Goal: Check status: Check status

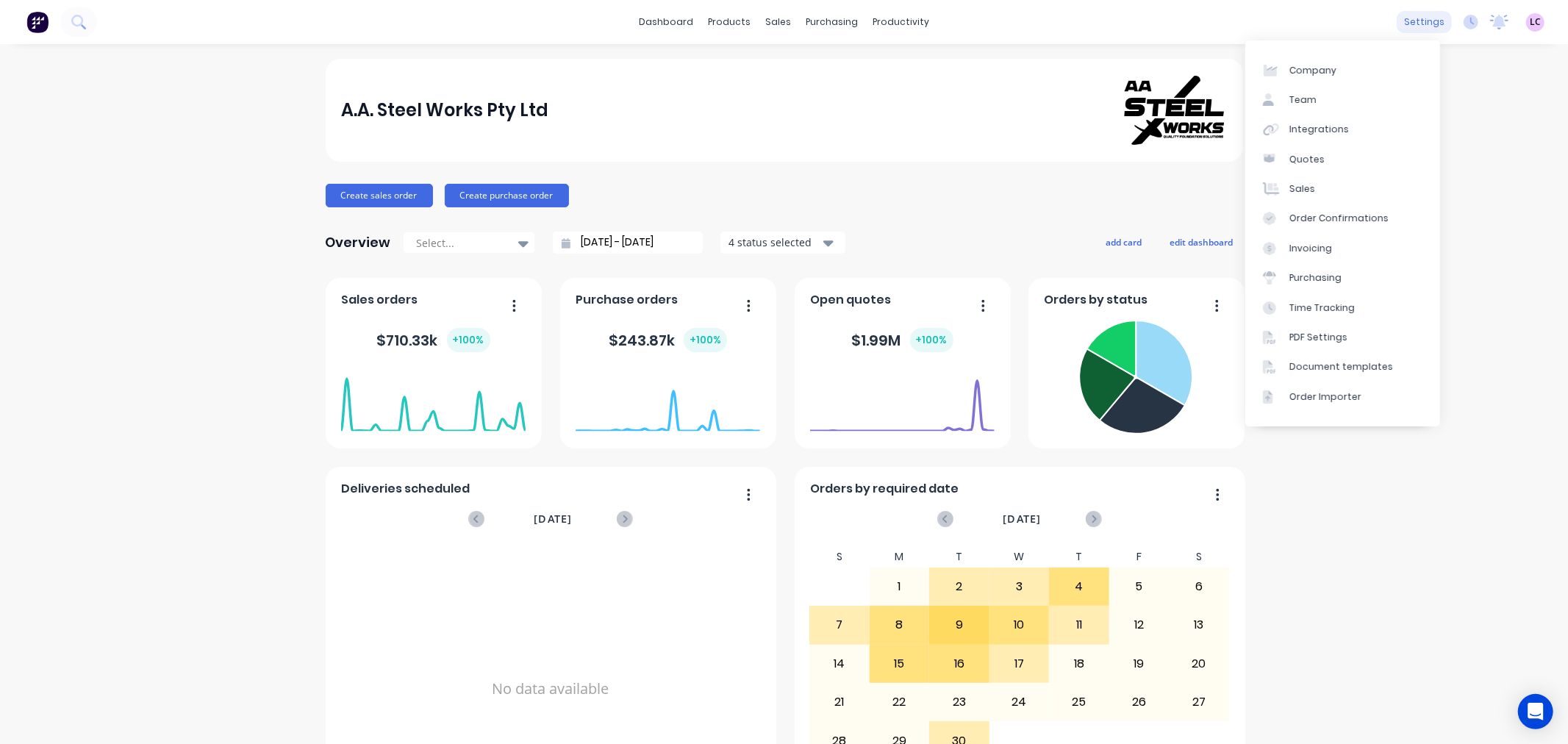
click at [1399, 19] on div "settings" at bounding box center [1424, 21] width 55 height 22
click at [194, 184] on div "A.A. Steel Works Pty Ltd Create sales order Create purchase order Overview Sele…" at bounding box center [784, 442] width 1568 height 768
click at [912, 61] on link "Workflow" at bounding box center [952, 70] width 195 height 29
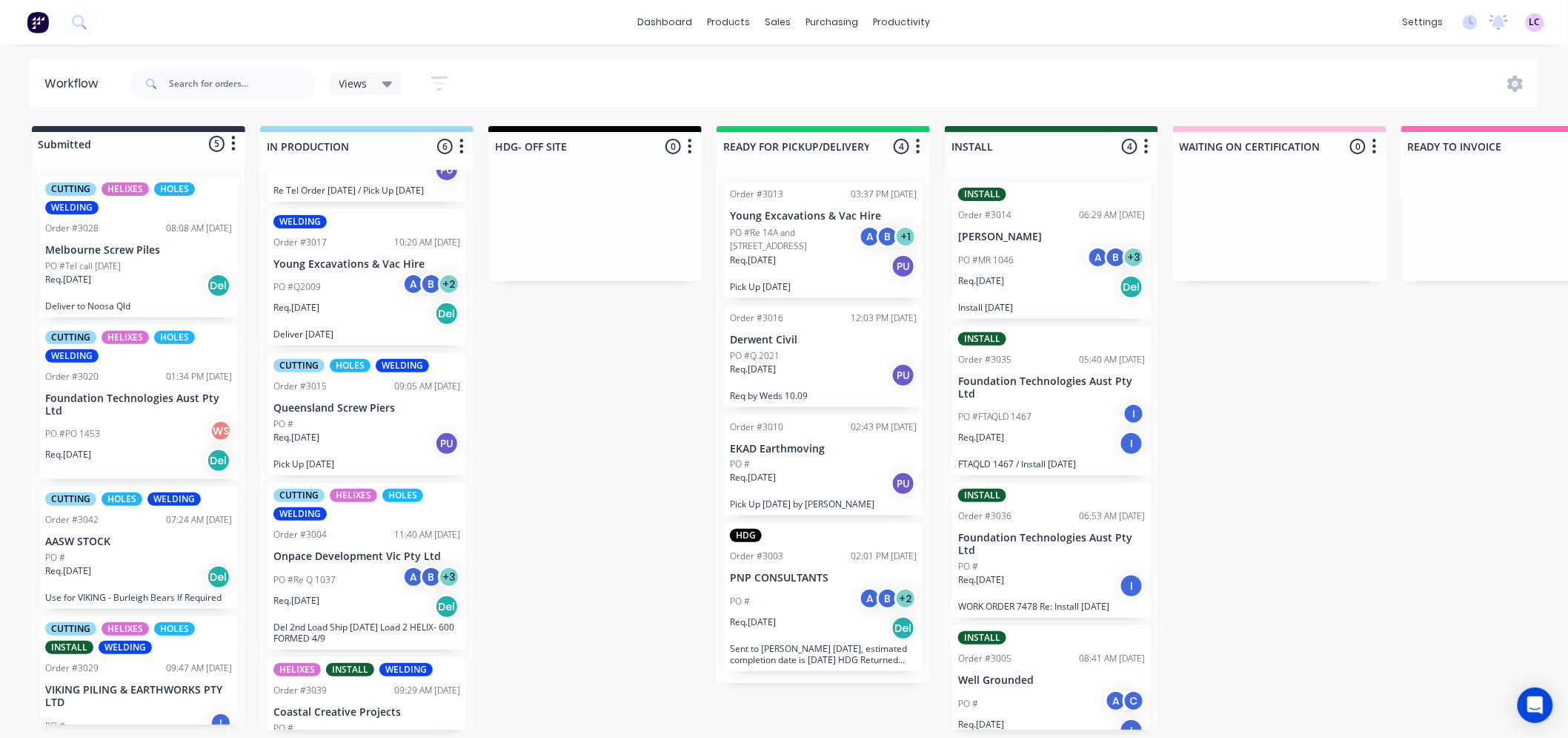
scroll to position [305, 0]
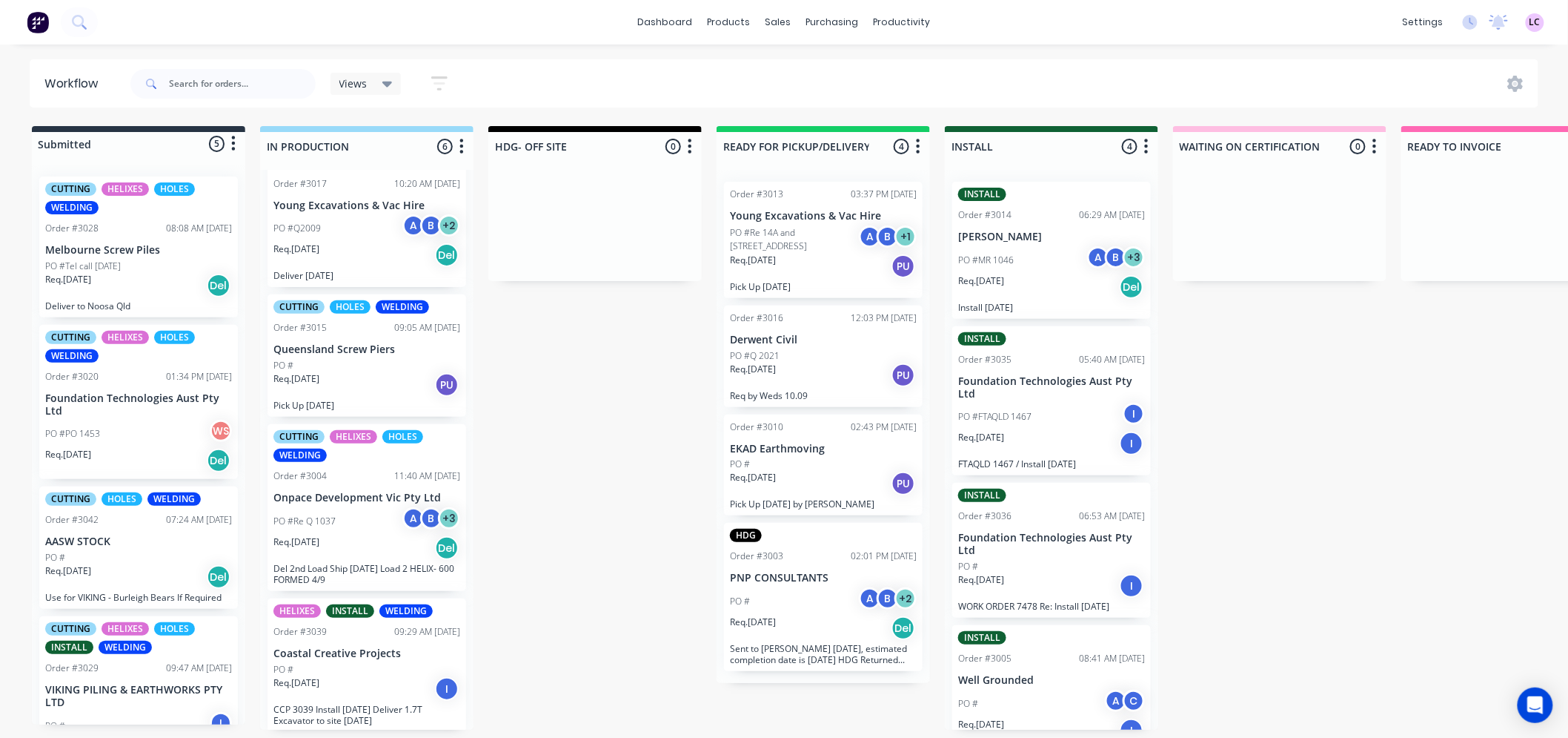
click at [365, 656] on div "HELIXES INSTALL WELDING Order #3039 09:29 AM 09/09/25 Coastal Creative Projects…" at bounding box center [367, 665] width 198 height 133
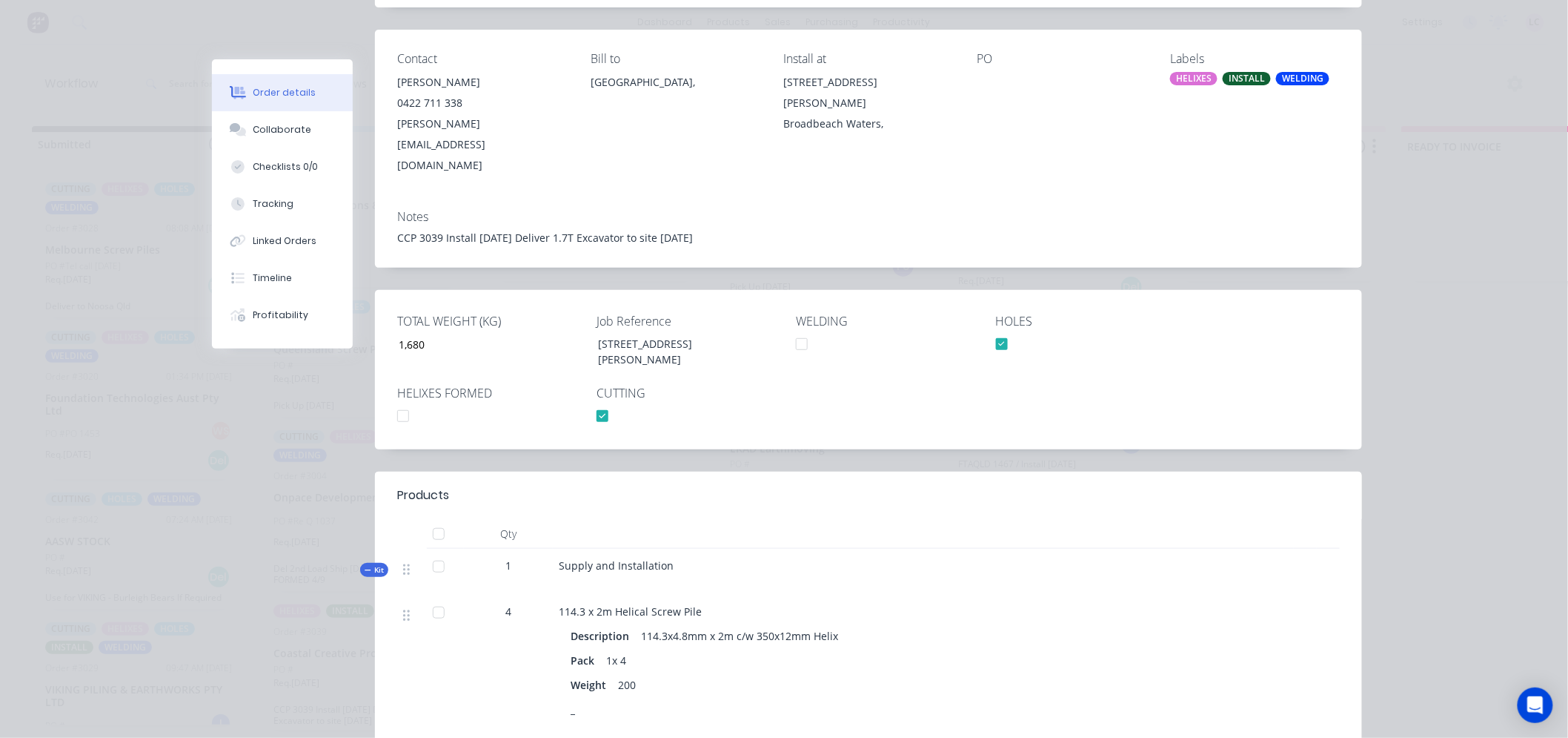
scroll to position [165, 0]
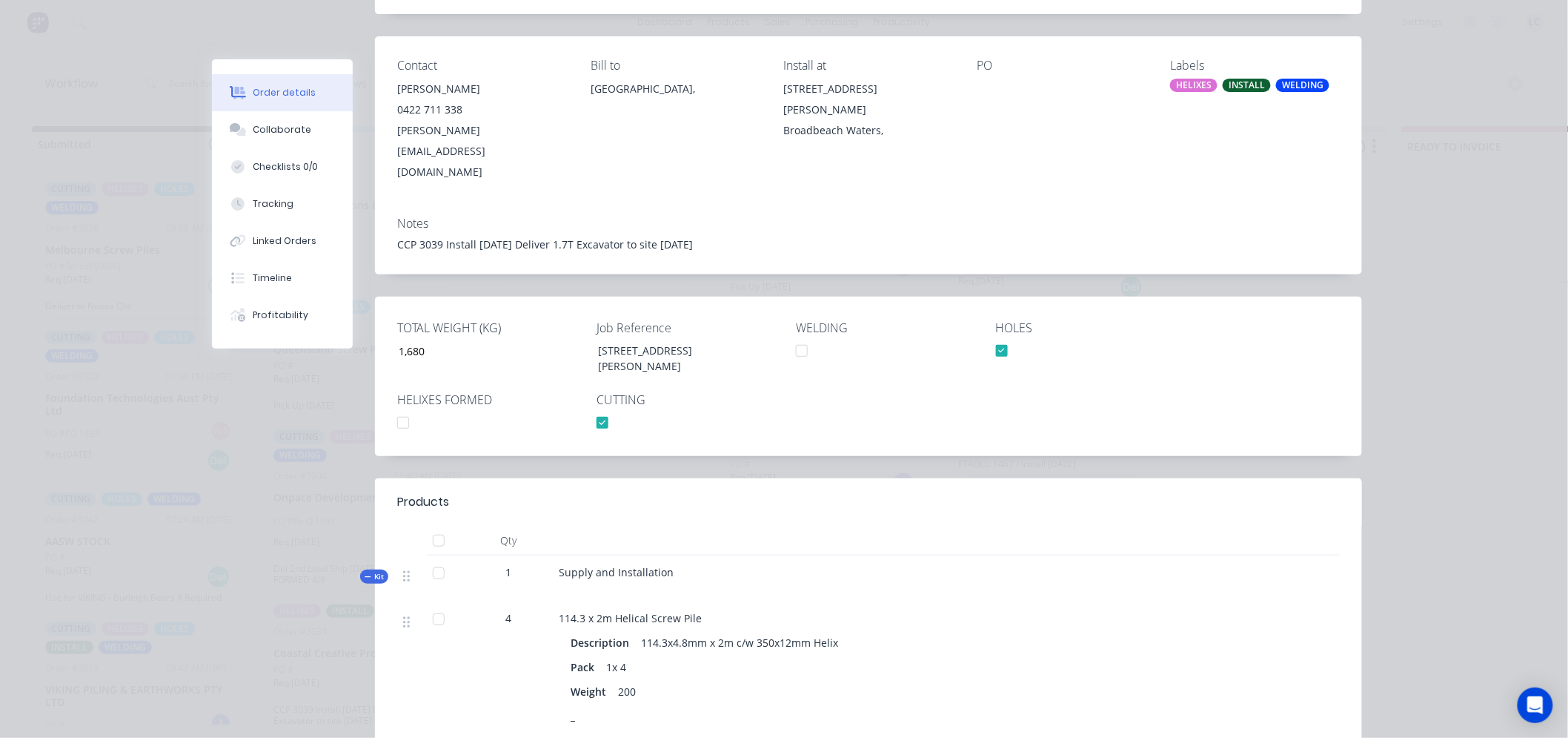
click at [392, 407] on div at bounding box center [403, 422] width 29 height 29
click at [1174, 83] on div "HELIXES" at bounding box center [1194, 85] width 47 height 14
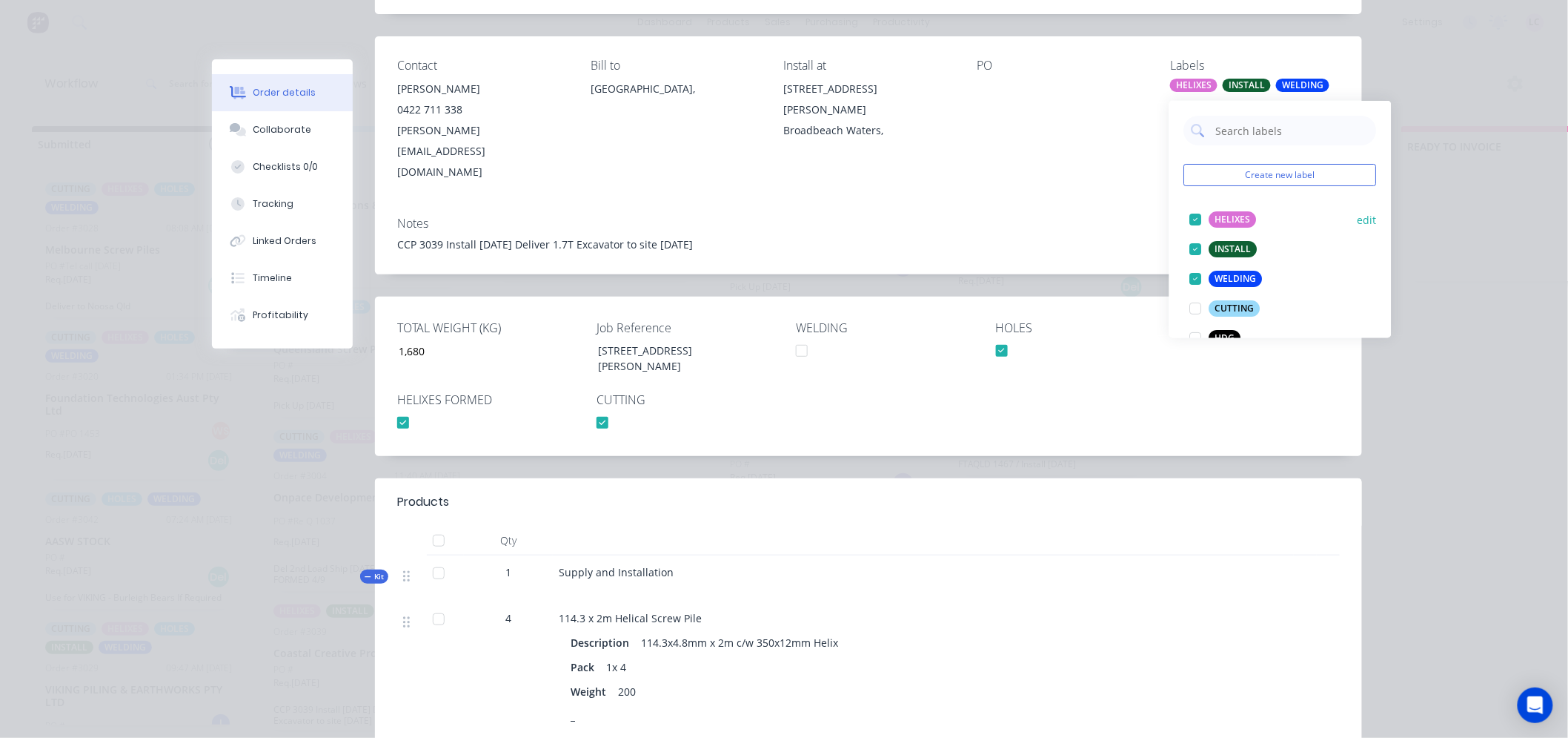
click at [1195, 213] on div at bounding box center [1196, 219] width 29 height 29
click at [1079, 204] on div "Notes CCP 3039 Install 17.09.25 Deliver 1.7T Excavator to site 16.09.25" at bounding box center [868, 238] width 987 height 70
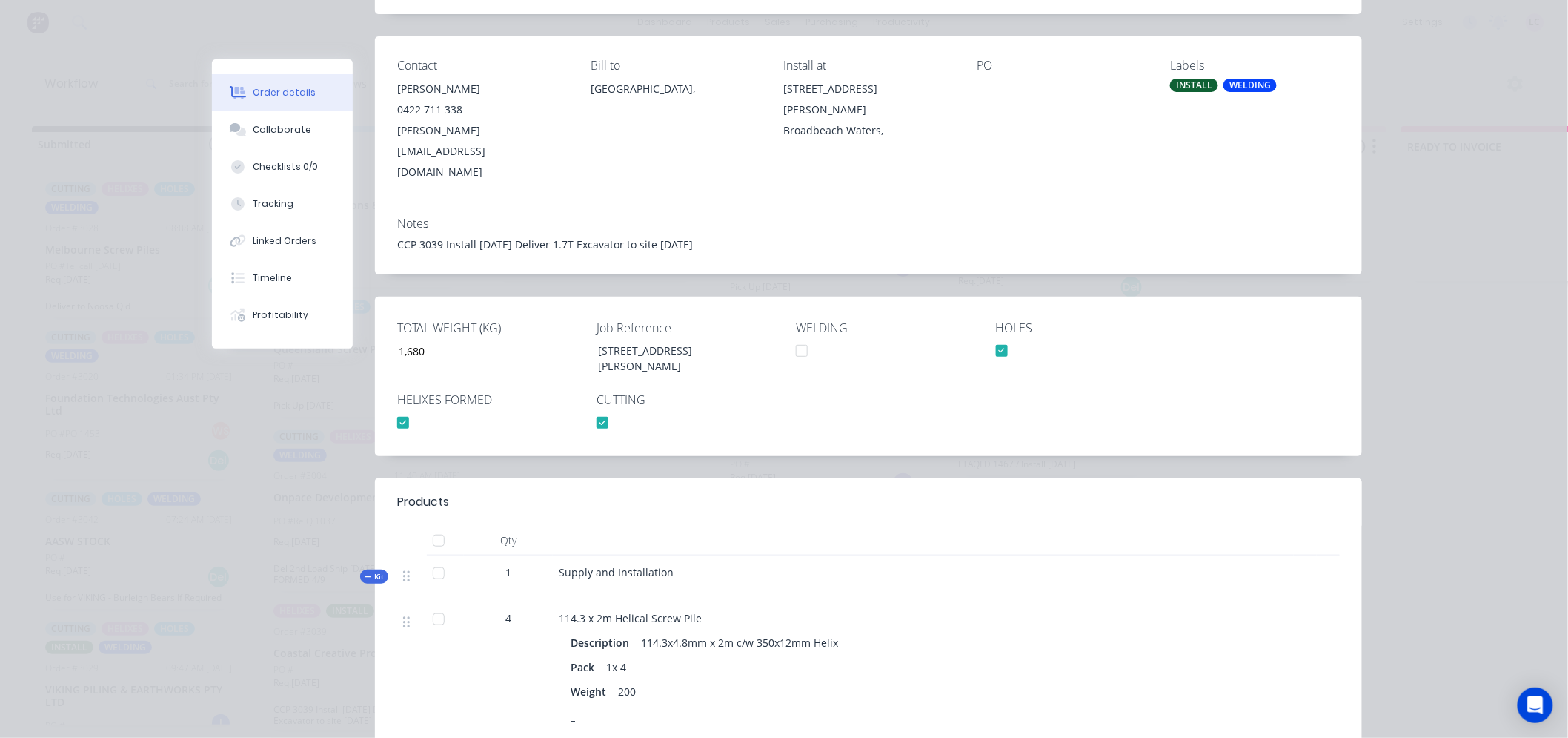
click at [1480, 229] on div "Order details Collaborate Checklists 0/0 Tracking Linked Orders Timeline Profit…" at bounding box center [784, 369] width 1568 height 738
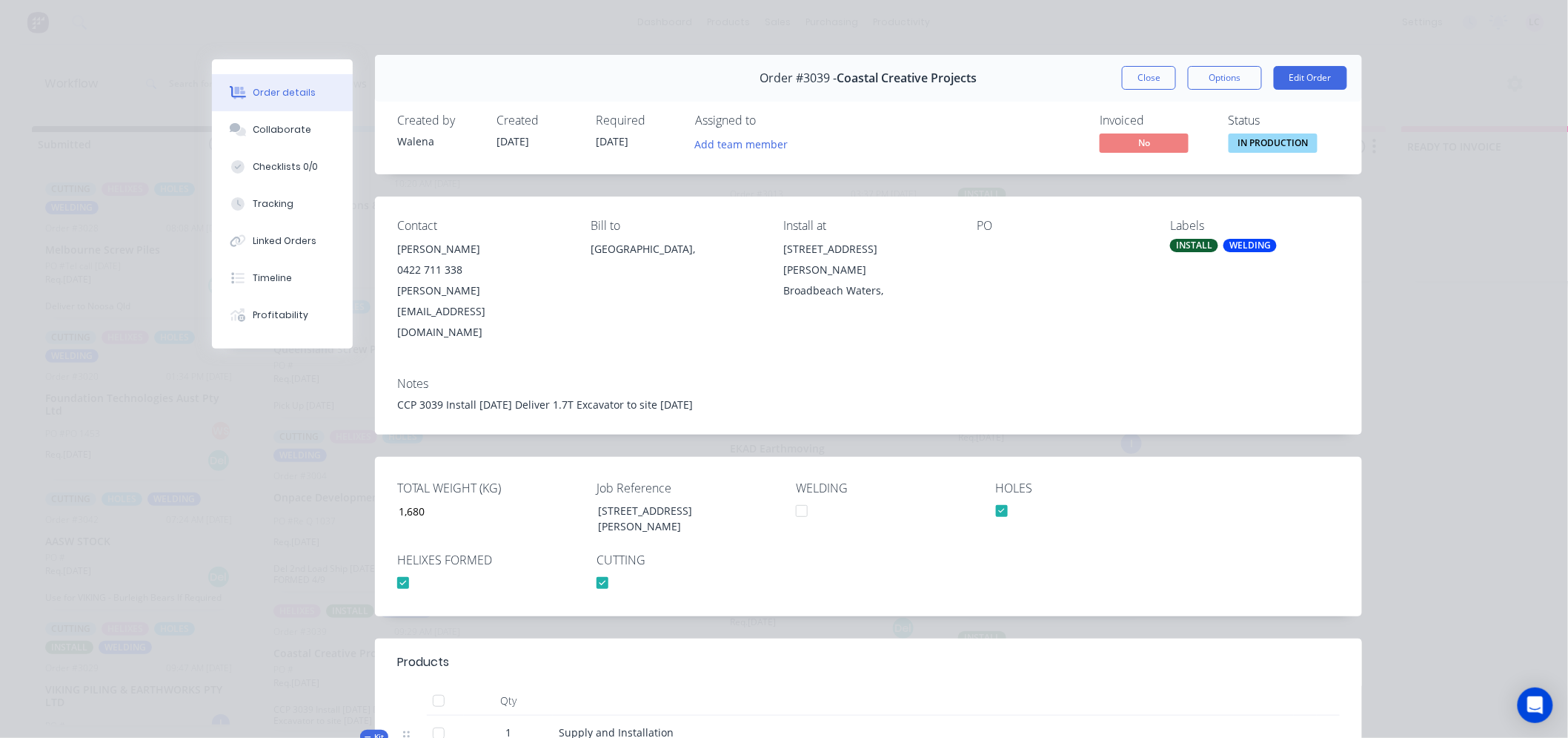
scroll to position [0, 0]
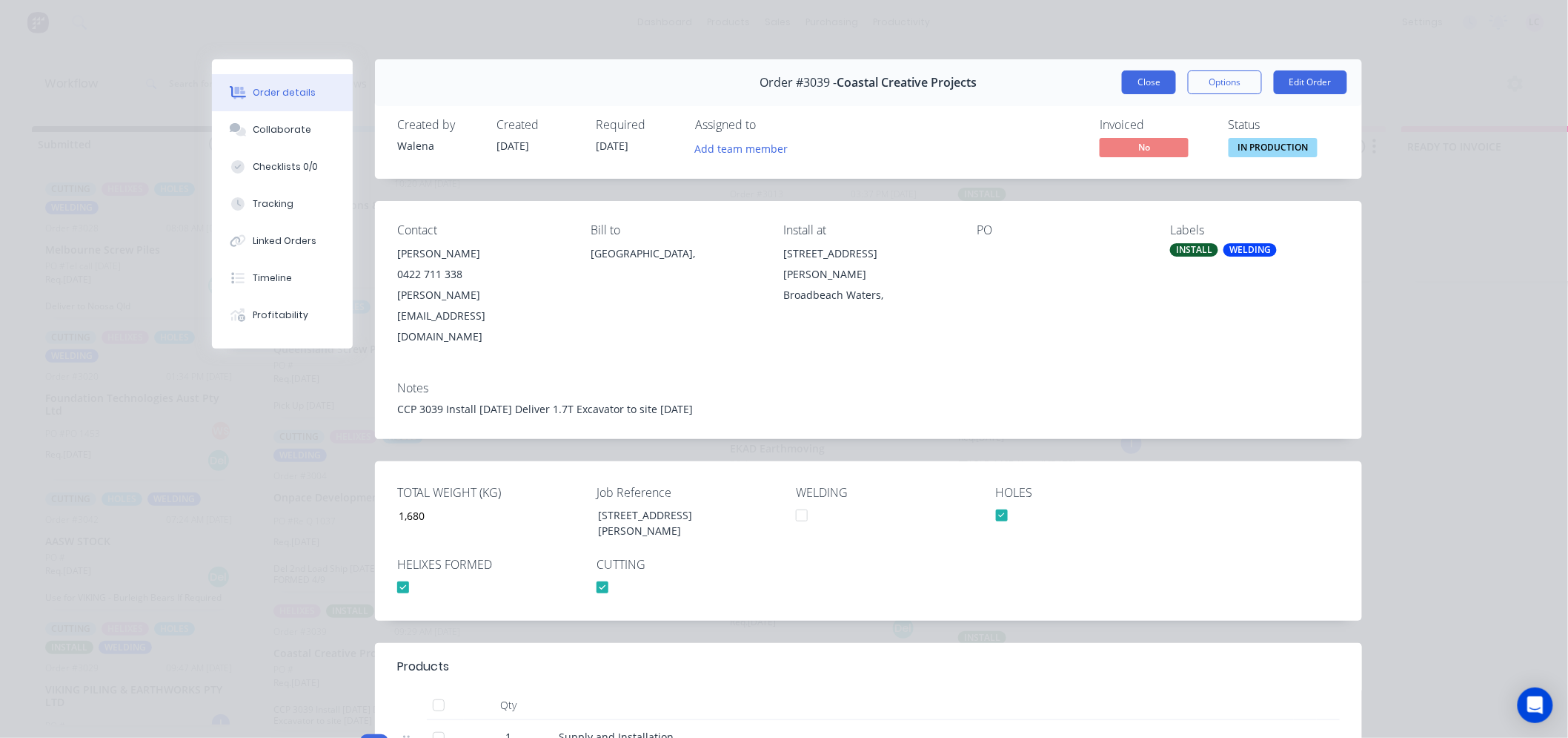
click at [1157, 80] on button "Close" at bounding box center [1149, 82] width 54 height 24
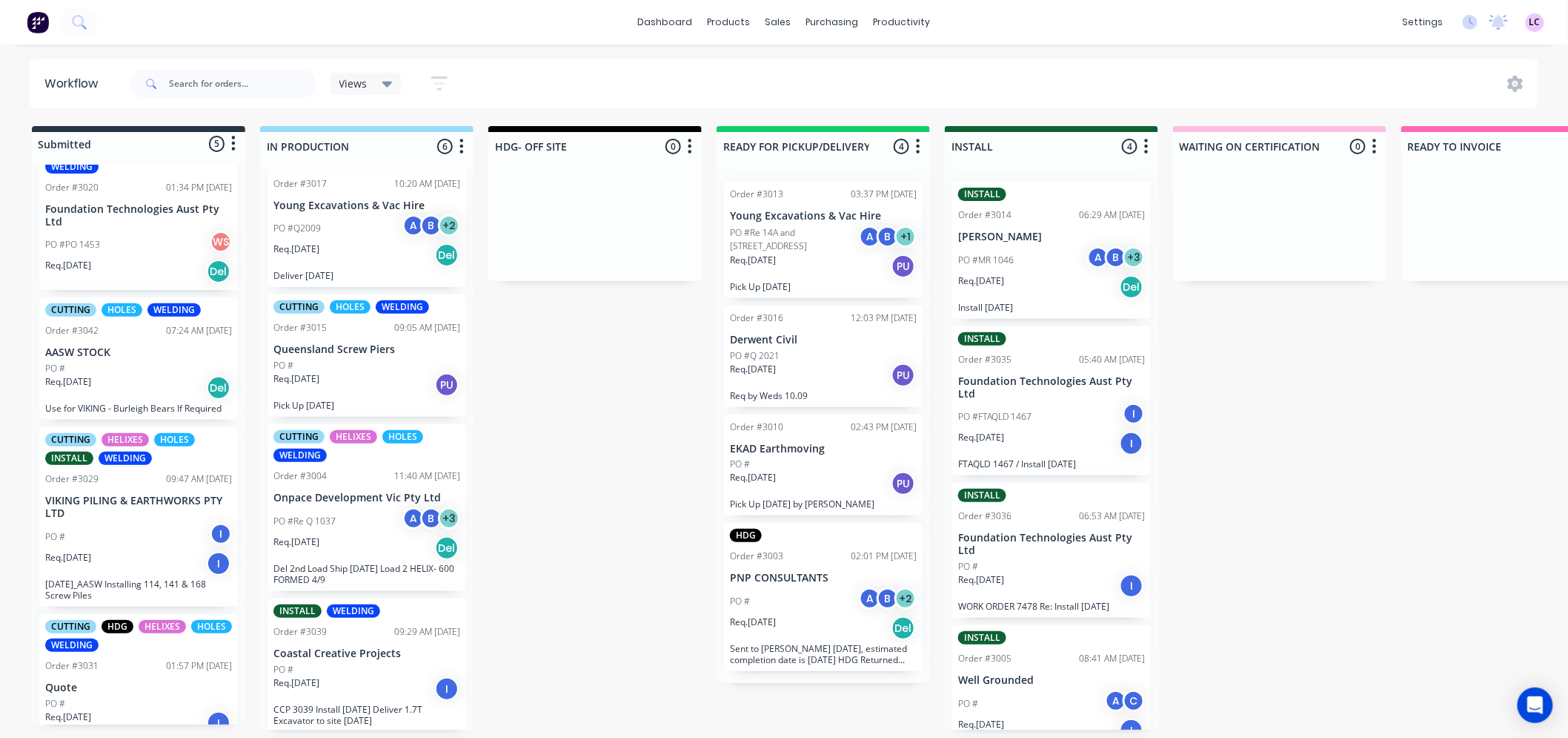
scroll to position [217, 0]
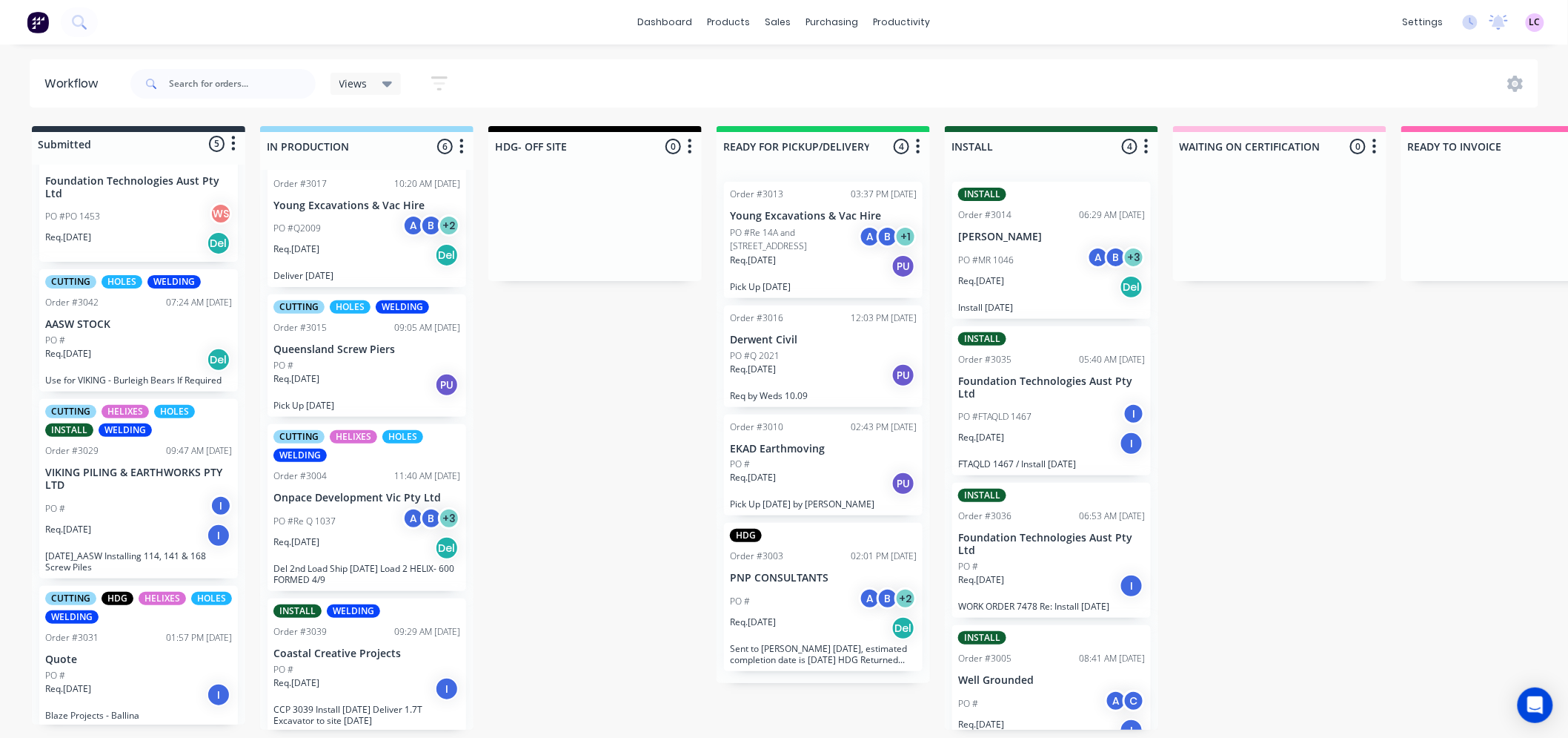
click at [125, 653] on p "Quote" at bounding box center [138, 659] width 186 height 13
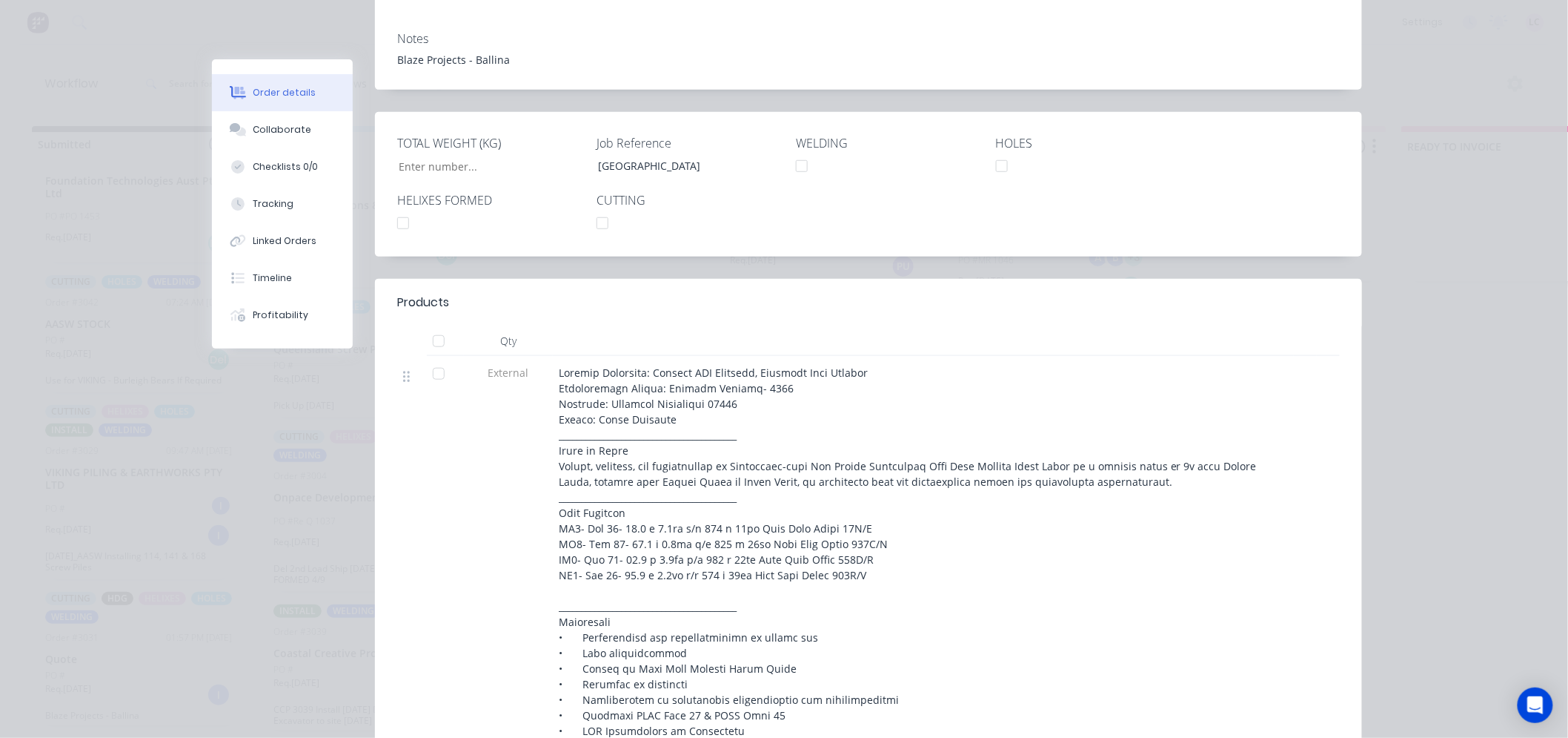
scroll to position [0, 0]
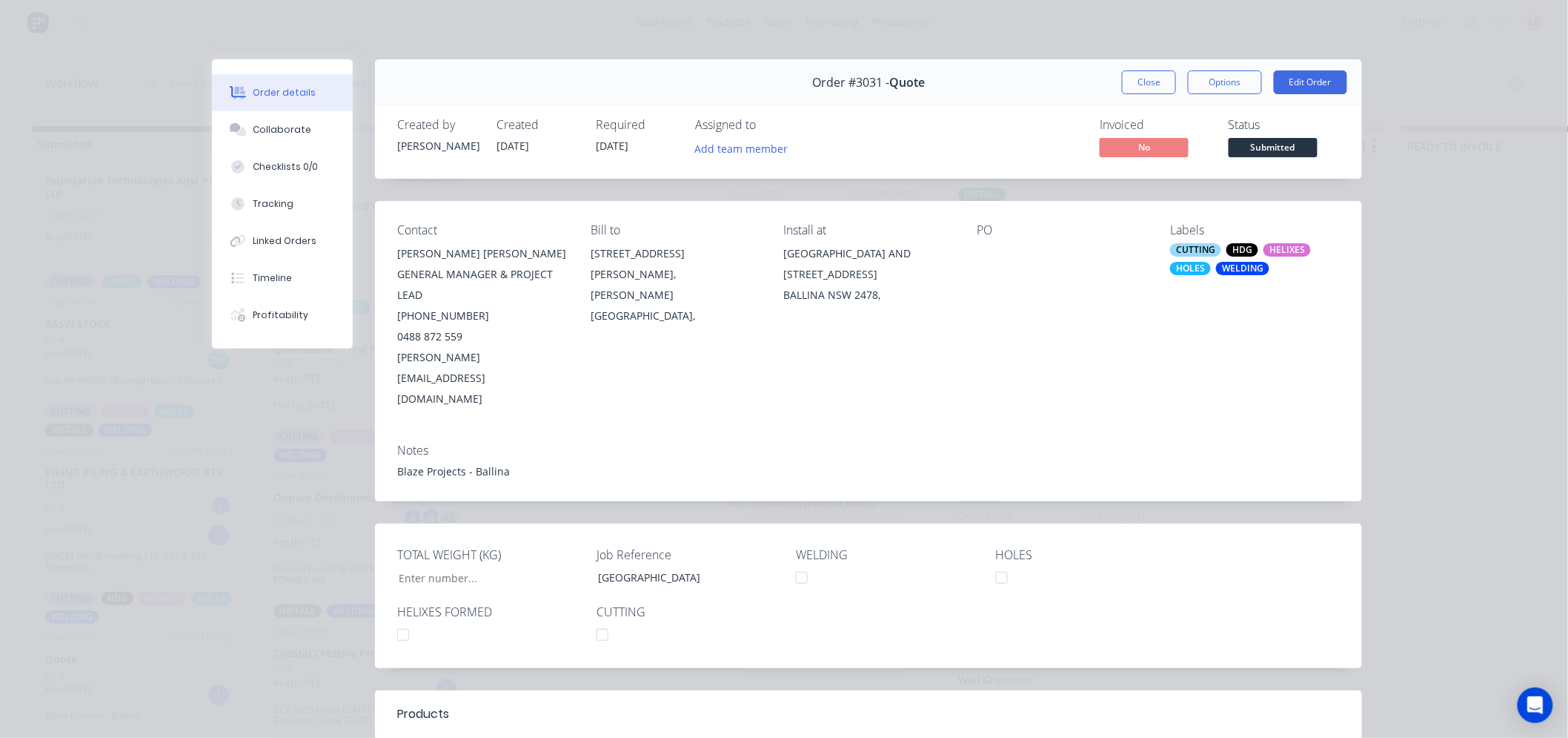
click at [1130, 76] on button "Close" at bounding box center [1149, 82] width 54 height 24
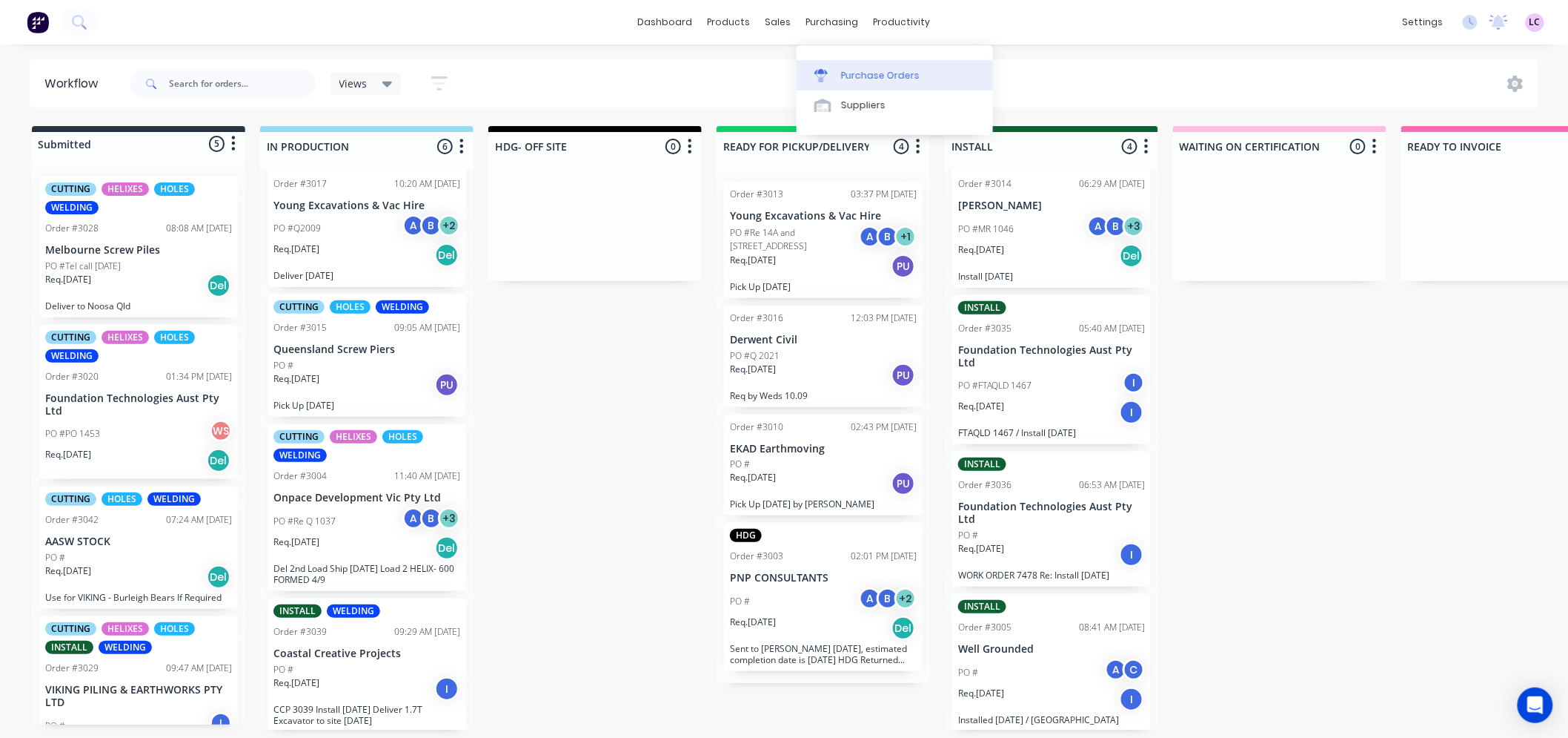
click at [839, 68] on link "Purchase Orders" at bounding box center [895, 75] width 196 height 29
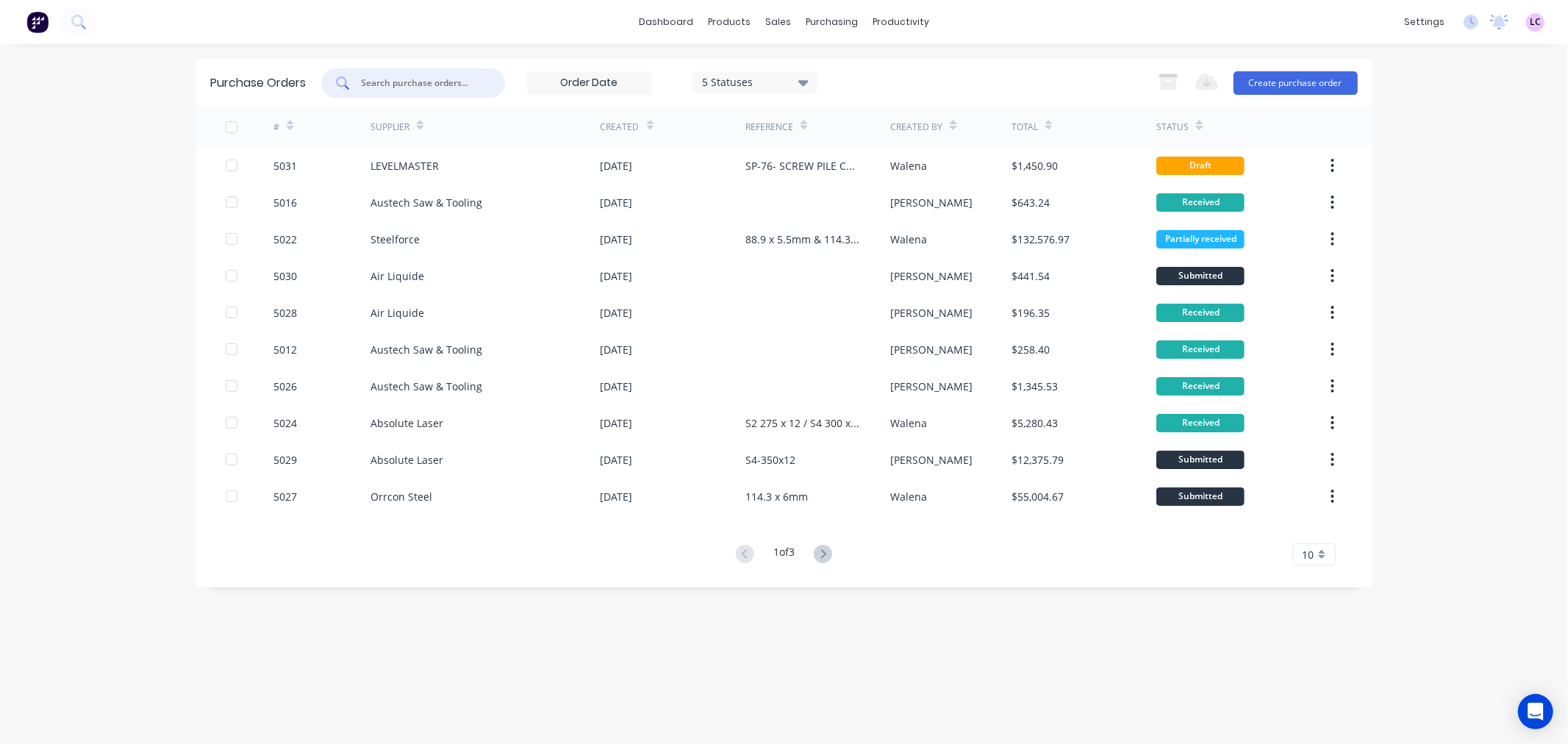
click at [449, 85] on input "text" at bounding box center [420, 83] width 122 height 15
type input "5029"
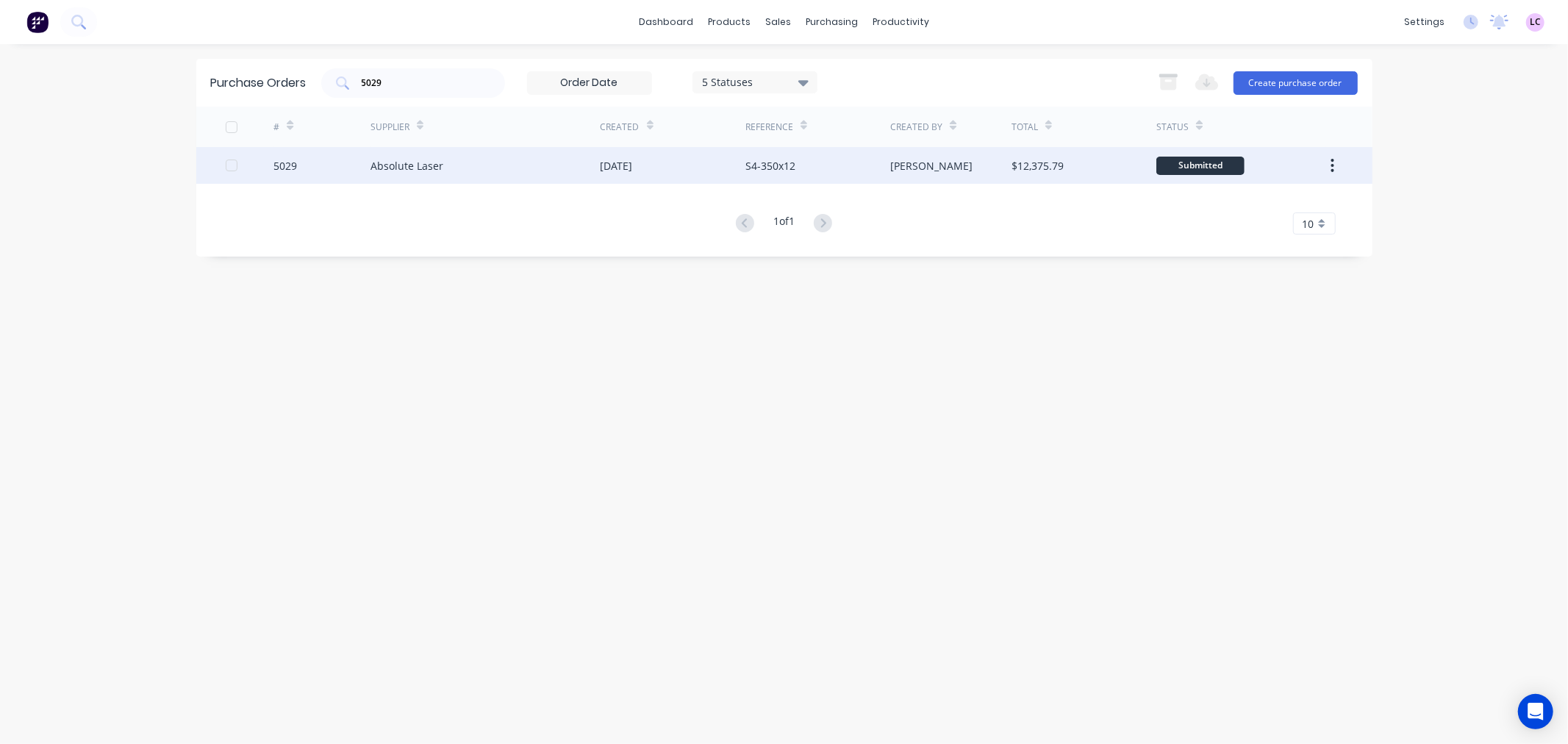
click at [419, 167] on div "Absolute Laser" at bounding box center [407, 166] width 73 height 16
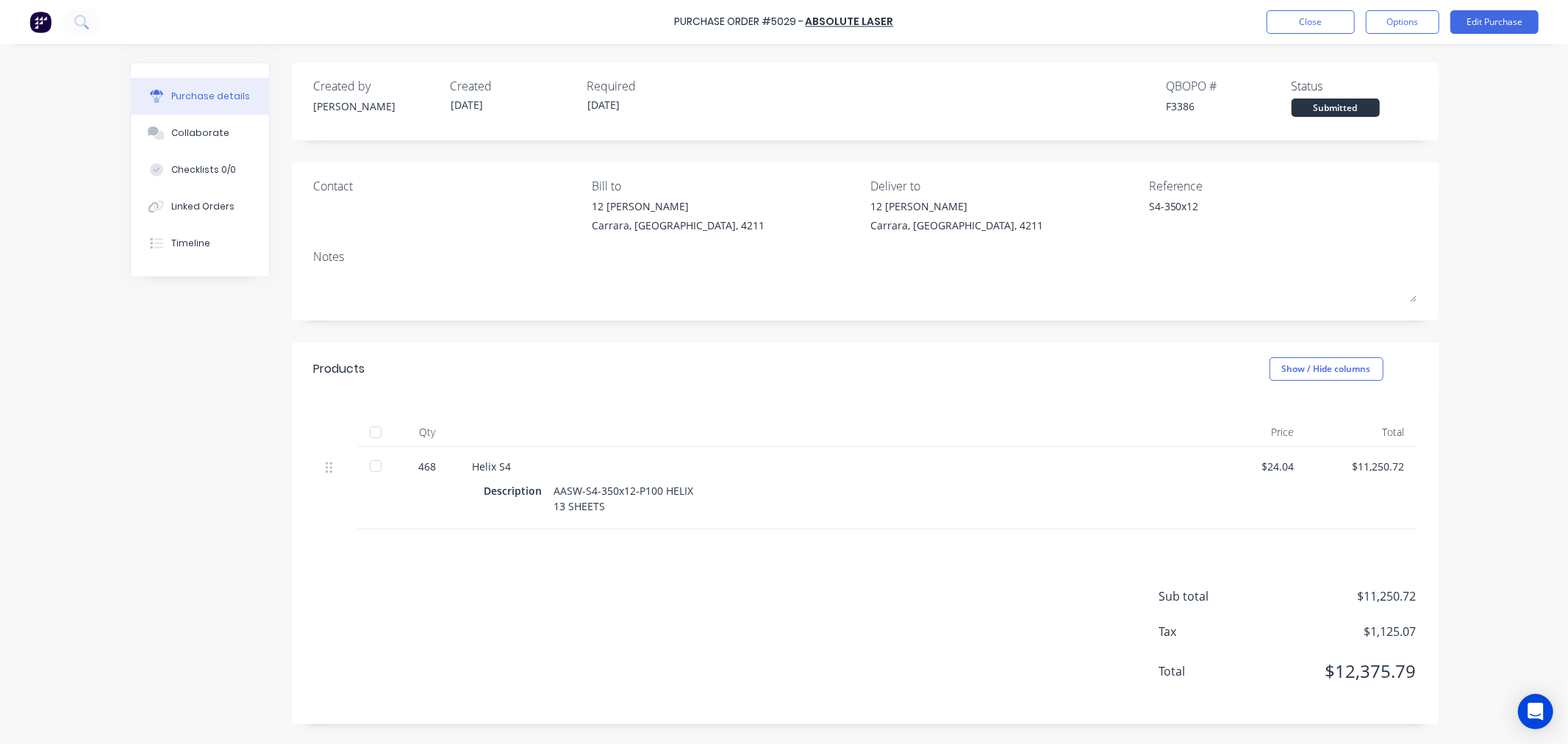
click at [377, 434] on div at bounding box center [376, 432] width 29 height 29
click at [229, 206] on div "Linked Orders" at bounding box center [202, 206] width 63 height 14
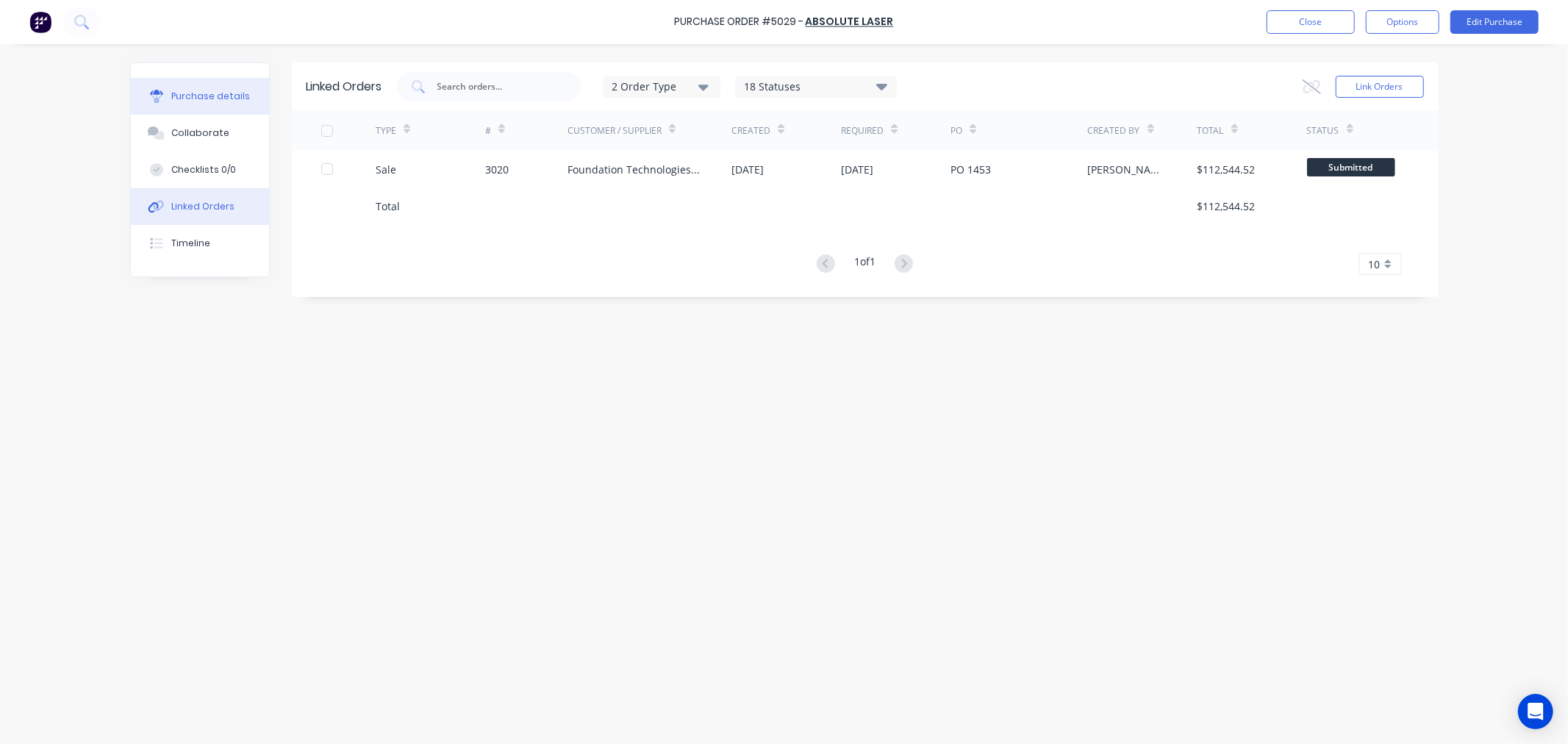
click at [218, 101] on div "Purchase details" at bounding box center [210, 96] width 79 height 14
type textarea "x"
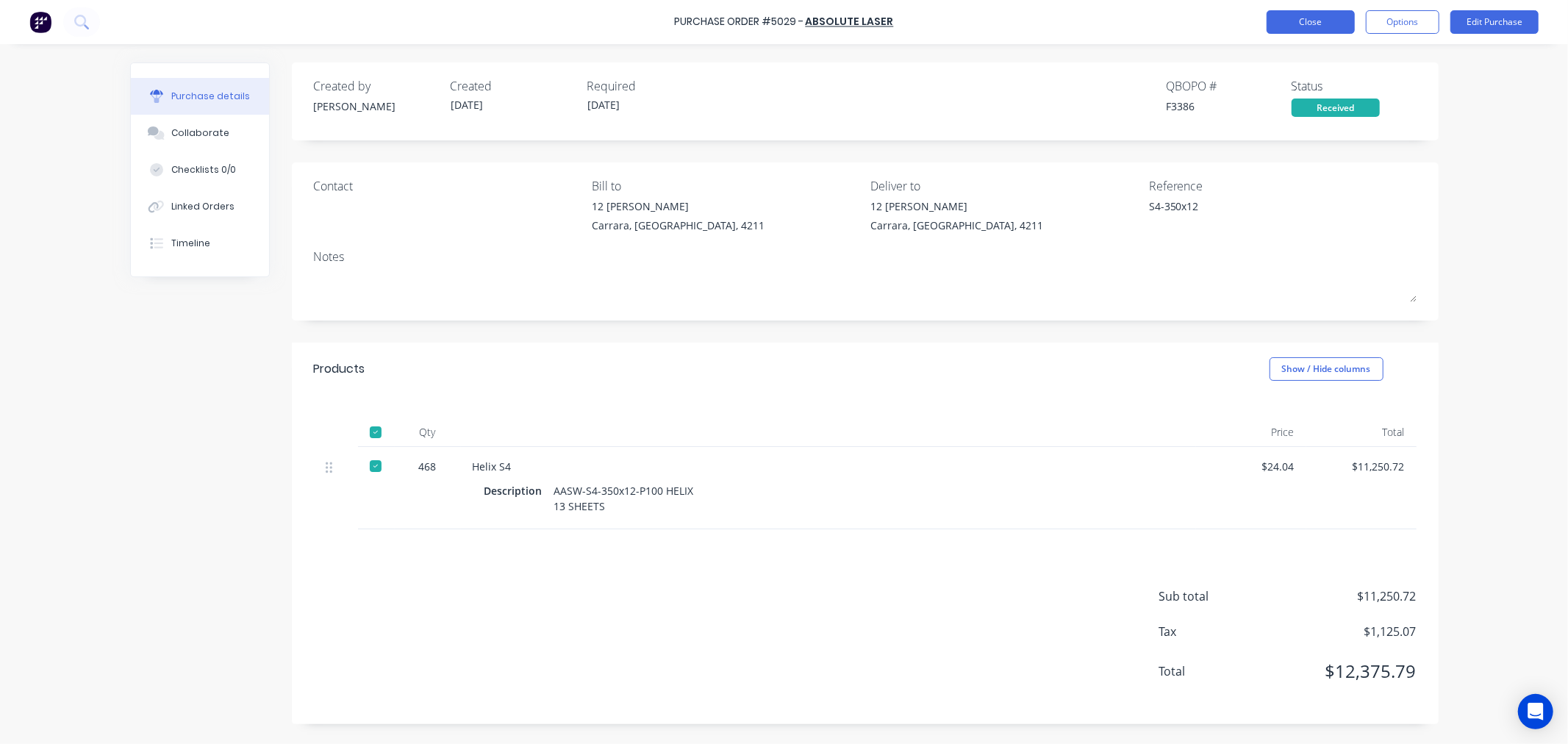
click at [1309, 29] on button "Close" at bounding box center [1310, 22] width 89 height 23
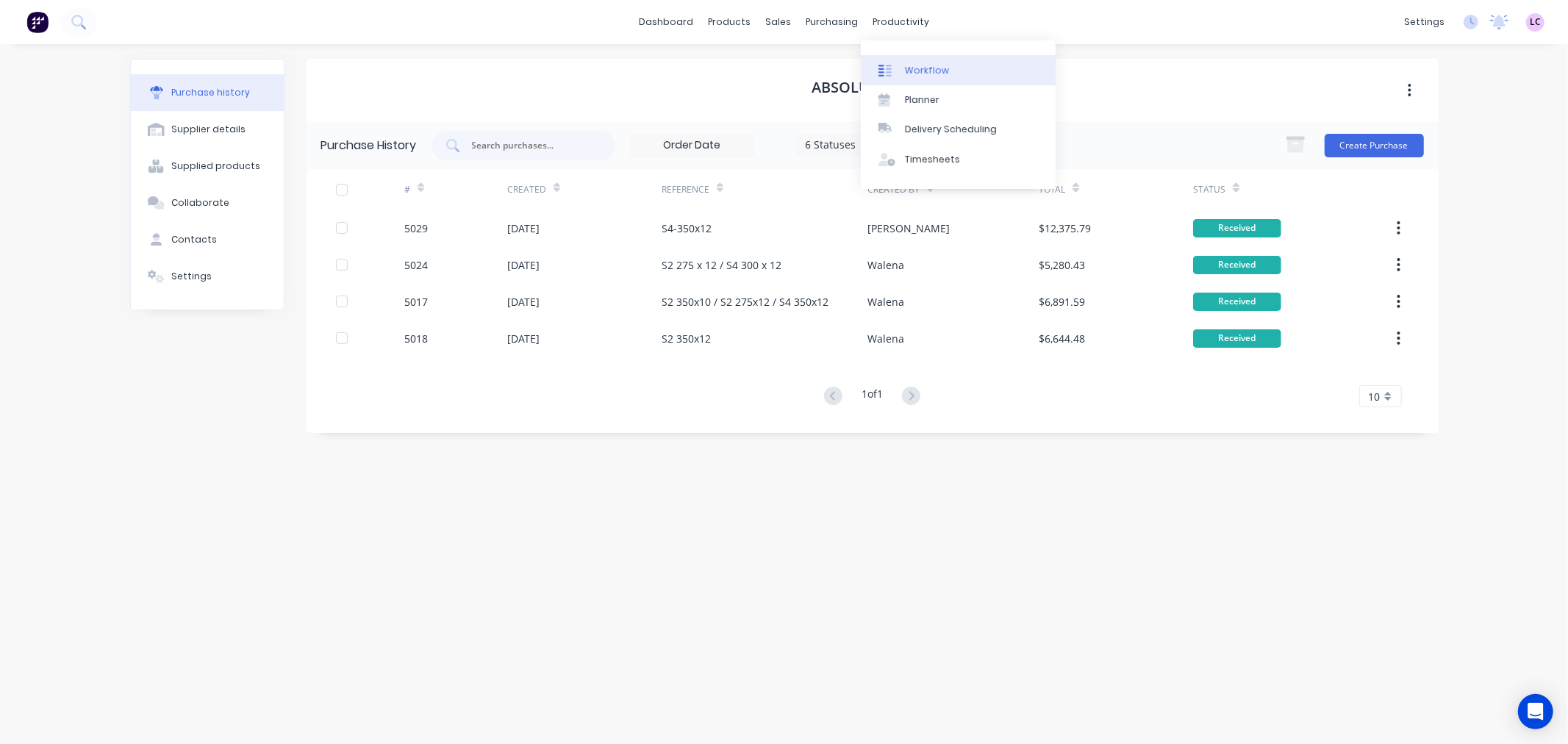
click at [900, 71] on link "Workflow" at bounding box center [958, 70] width 195 height 29
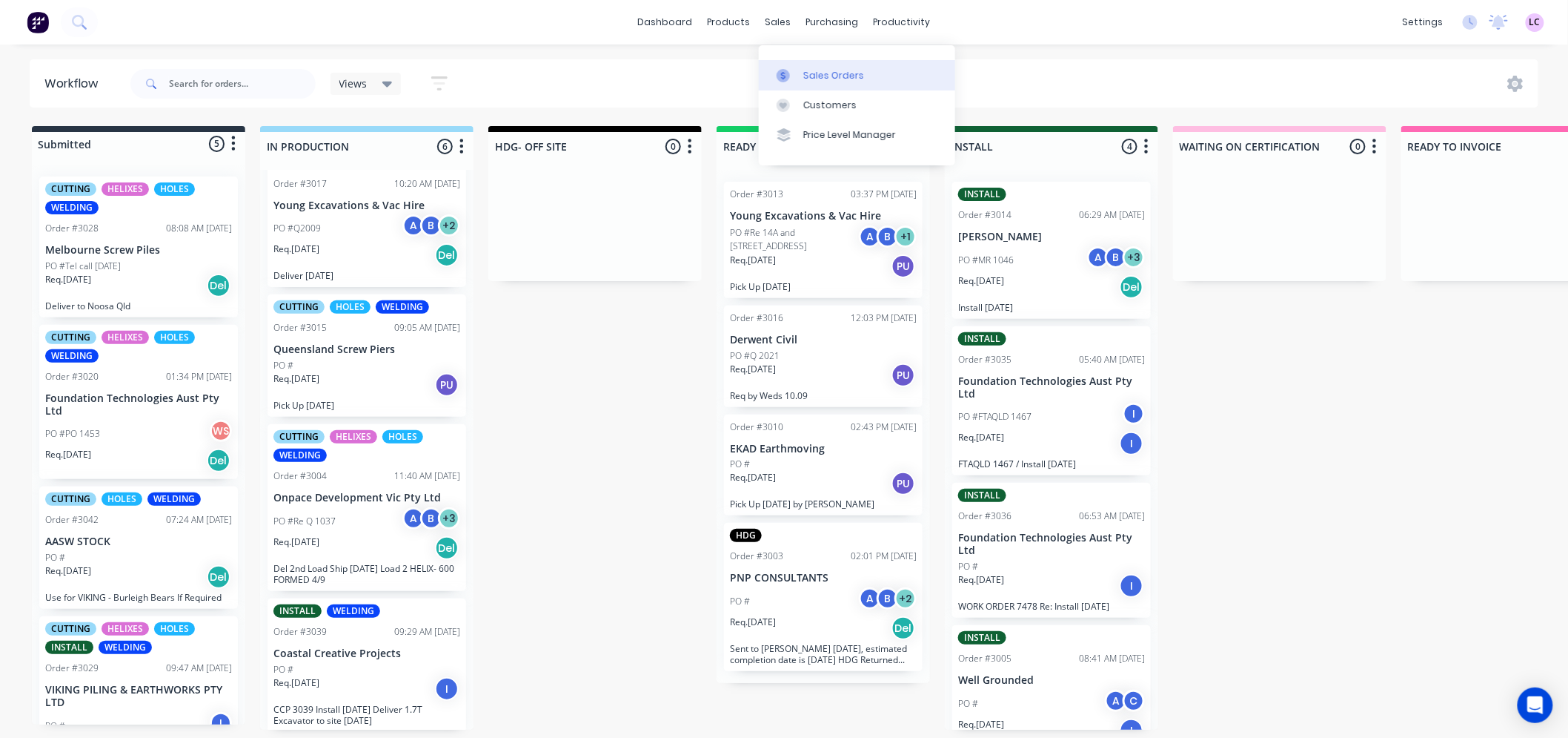
click at [856, 77] on div "Sales Orders" at bounding box center [834, 76] width 61 height 14
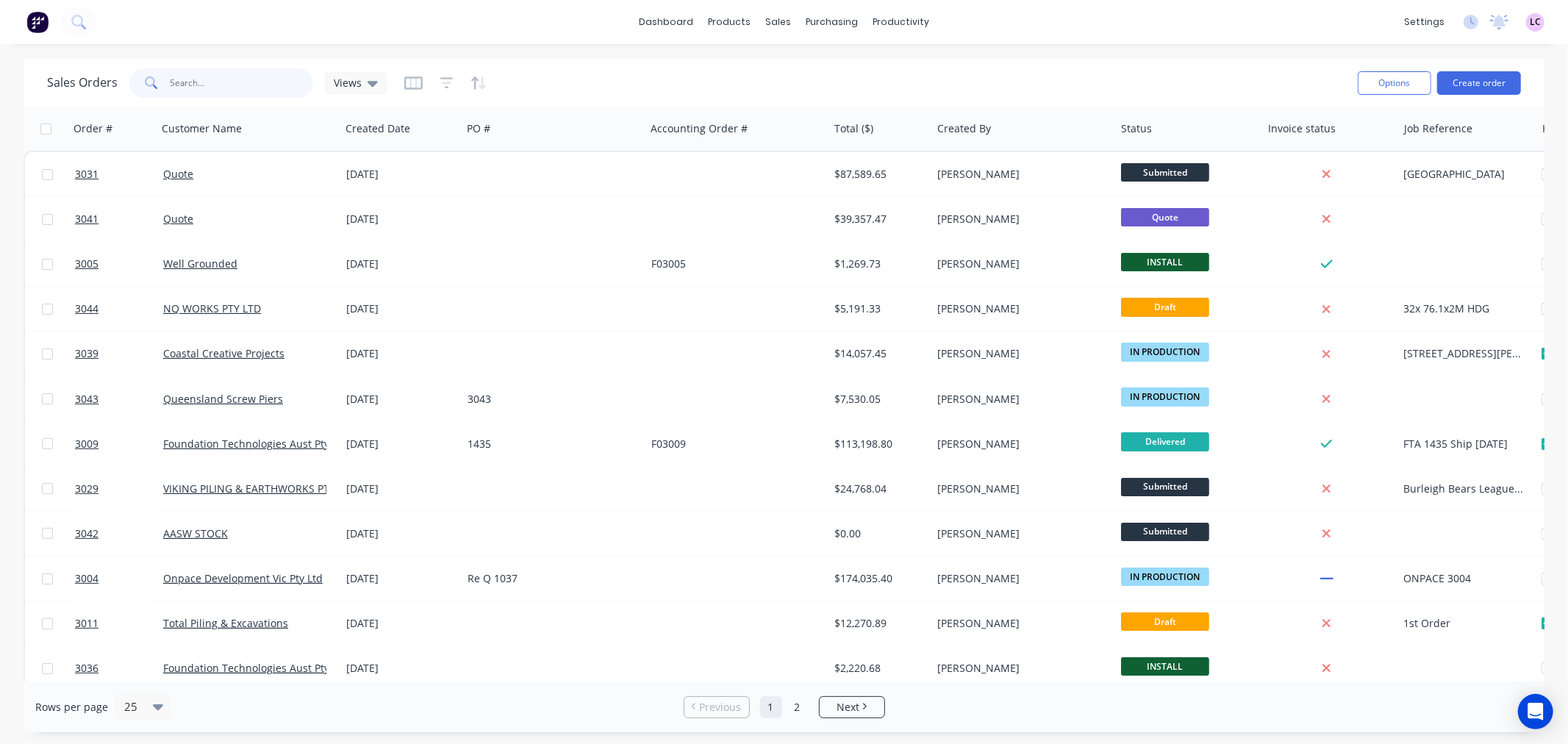
click at [213, 86] on input "text" at bounding box center [241, 83] width 143 height 29
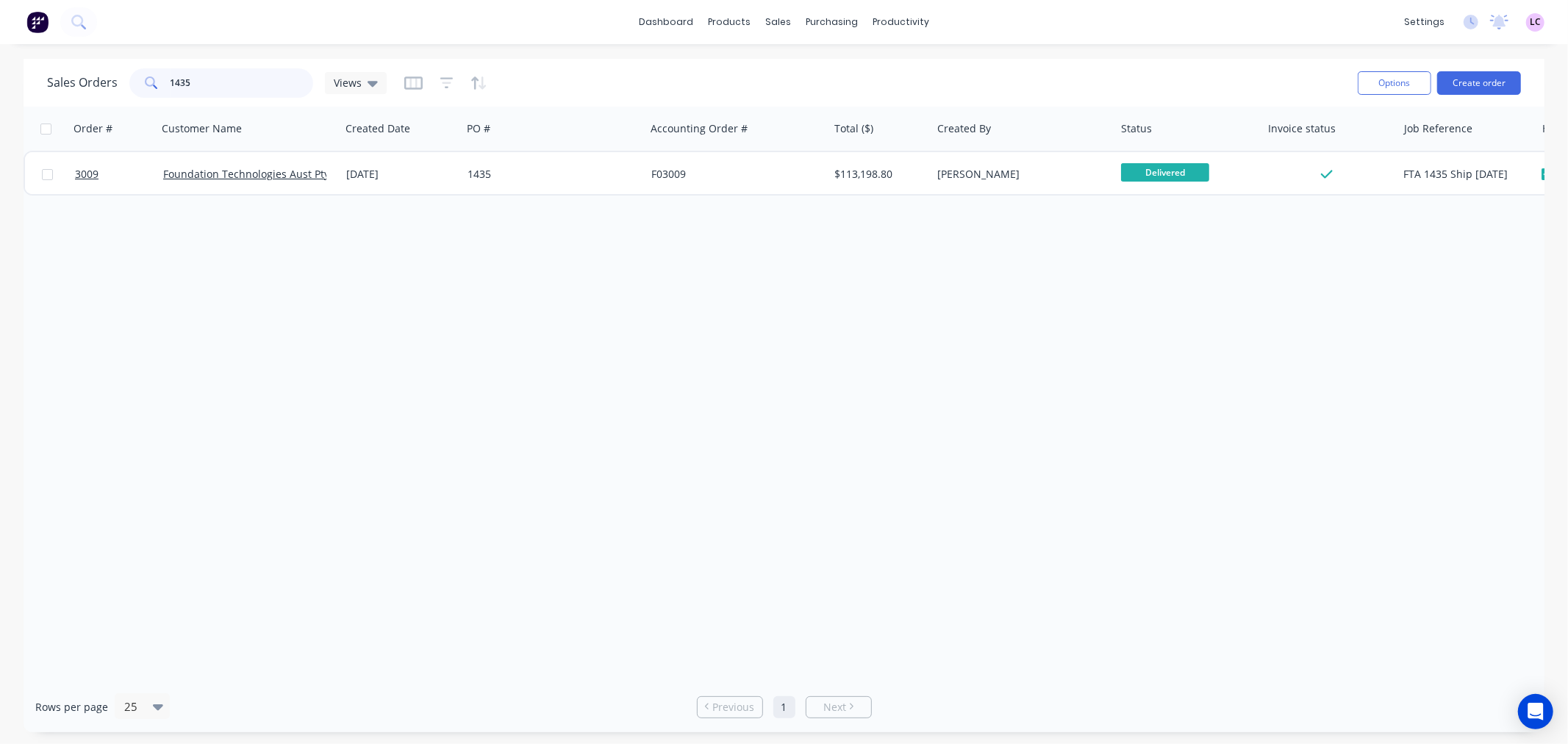
drag, startPoint x: 145, startPoint y: 89, endPoint x: 47, endPoint y: 98, distance: 98.4
click at [50, 97] on div "Sales Orders 1435 Views" at bounding box center [216, 83] width 340 height 29
drag, startPoint x: 133, startPoint y: 92, endPoint x: 70, endPoint y: 92, distance: 63.0
click at [71, 92] on div "Sales Orders 3017 Views" at bounding box center [216, 83] width 340 height 29
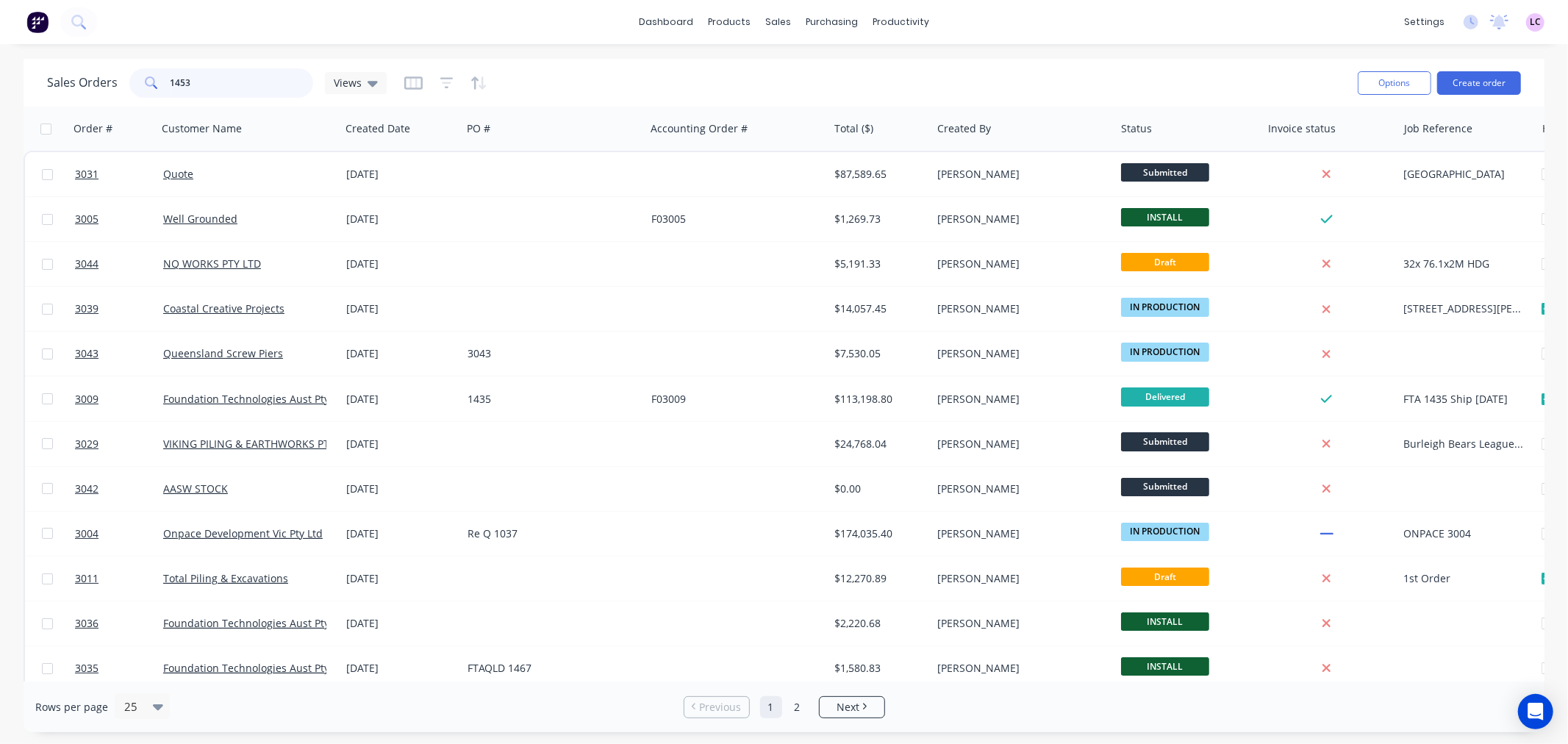
type input "1453"
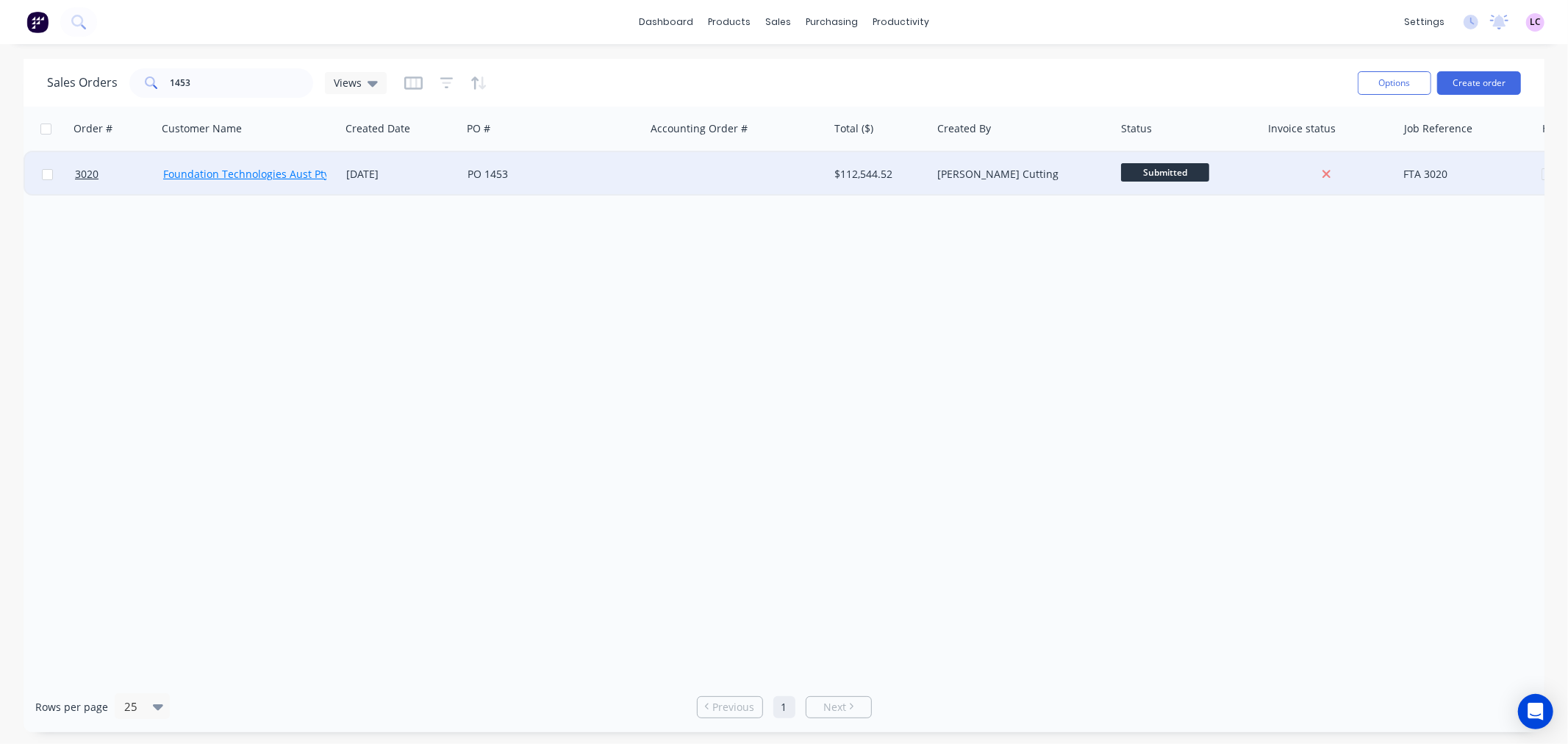
click at [267, 177] on link "Foundation Technologies Aust Pty Ltd" at bounding box center [256, 173] width 185 height 14
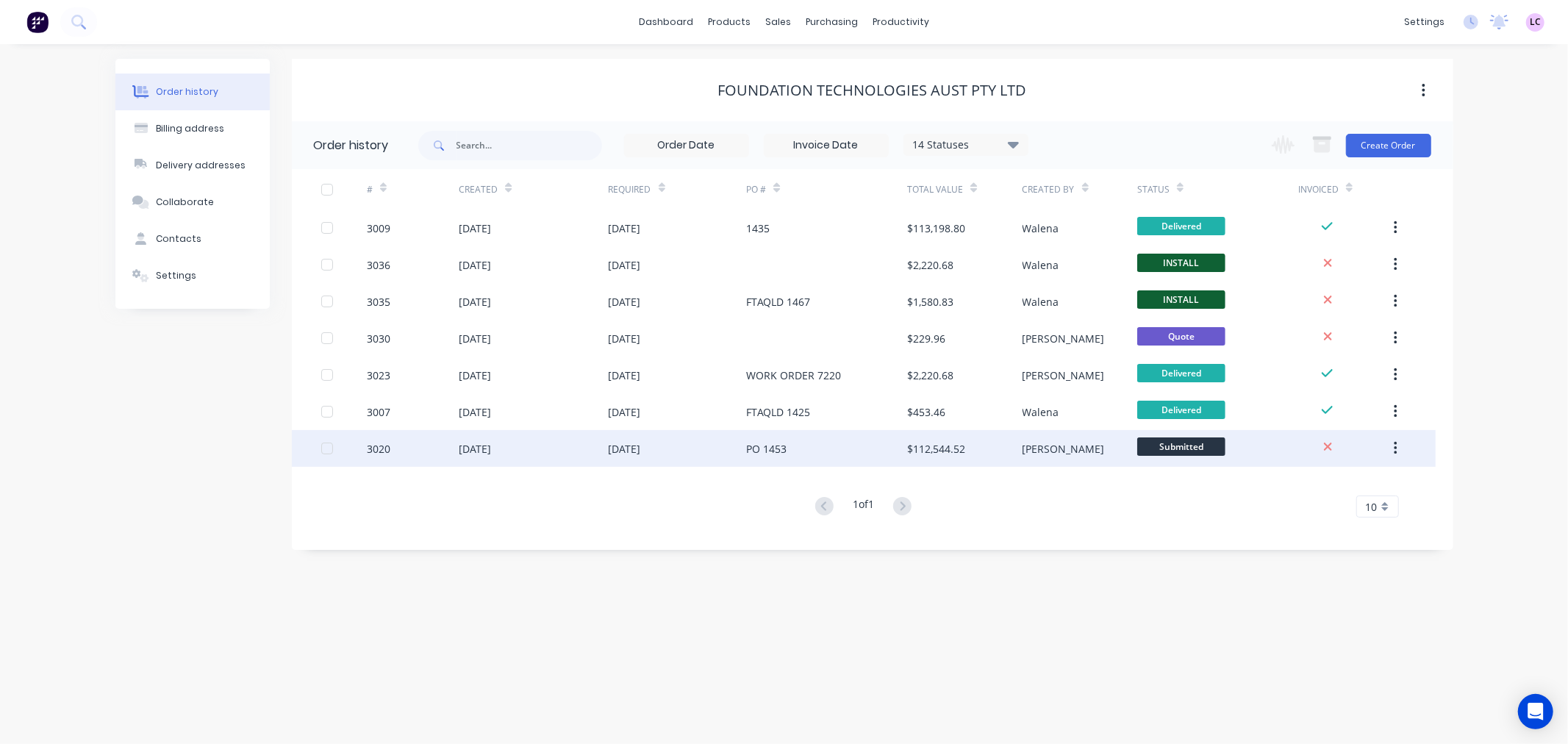
click at [641, 449] on div "08 Oct 2025" at bounding box center [624, 449] width 32 height 16
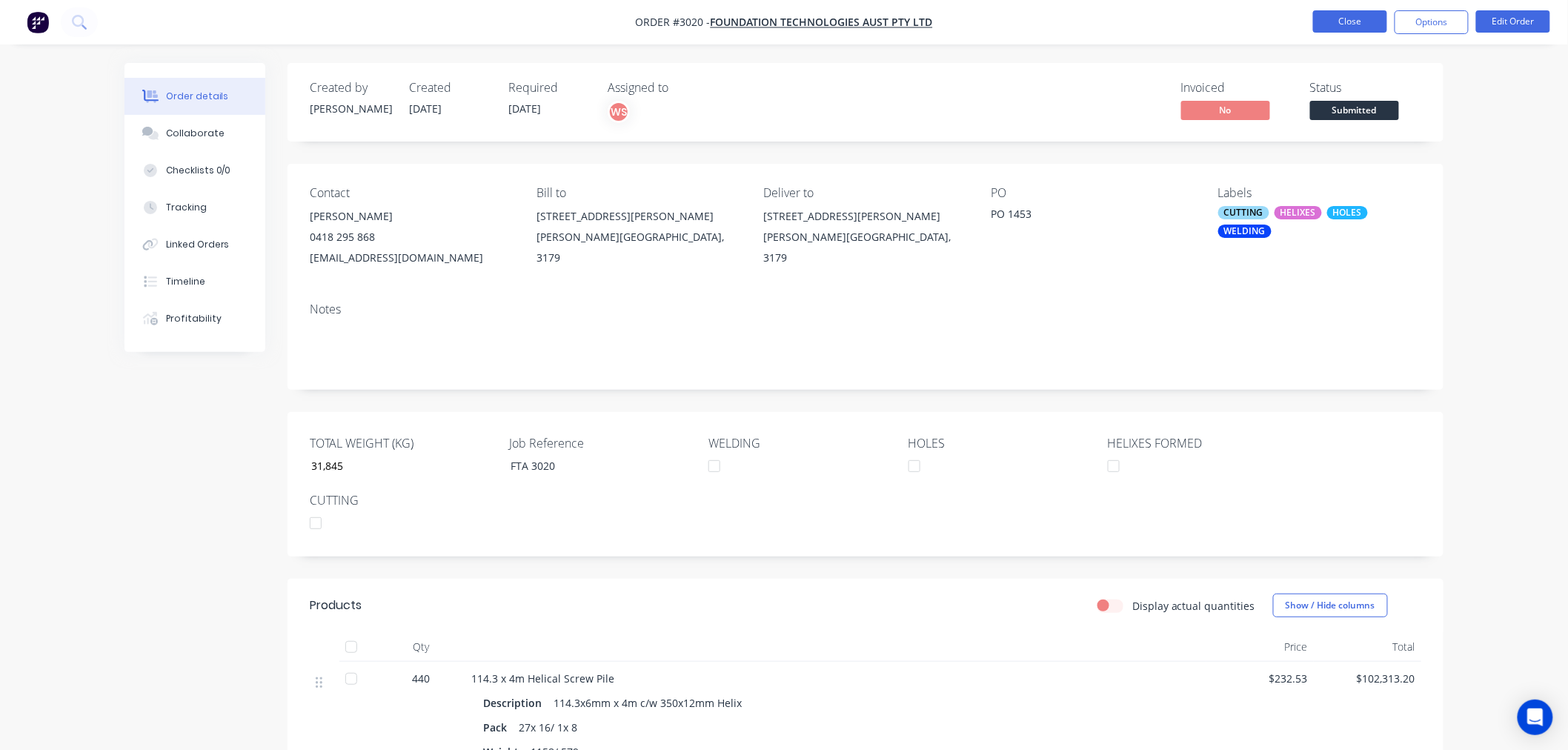
click at [1328, 23] on button "Close" at bounding box center [1350, 22] width 75 height 23
